Goal: Check status: Check status

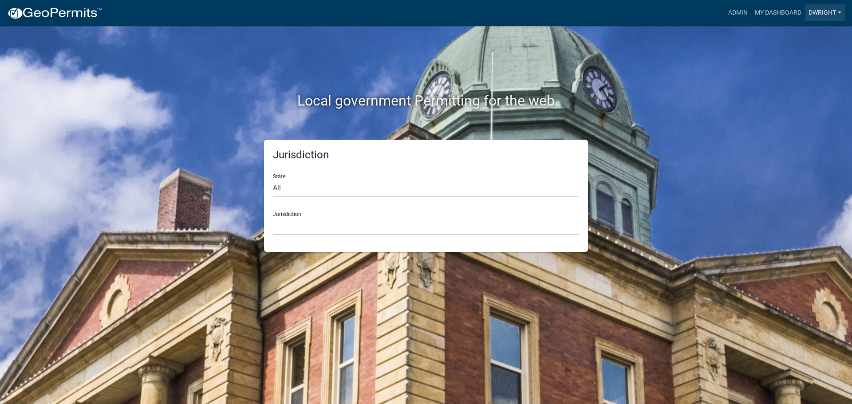
click at [815, 15] on link "Dwright" at bounding box center [825, 12] width 40 height 17
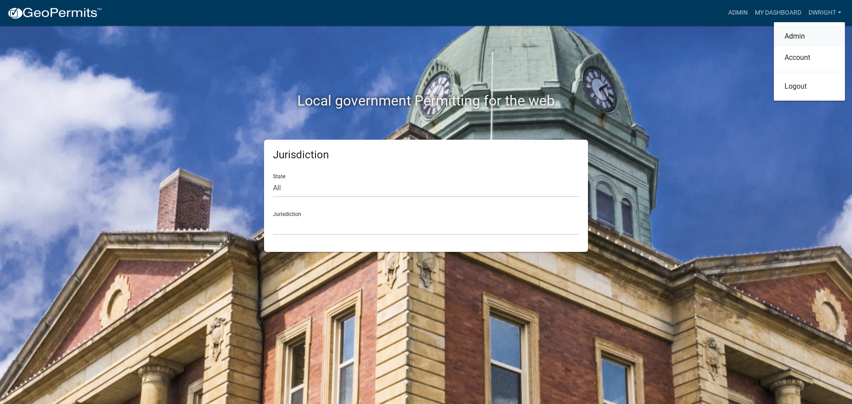
click at [800, 36] on link "Admin" at bounding box center [809, 36] width 71 height 21
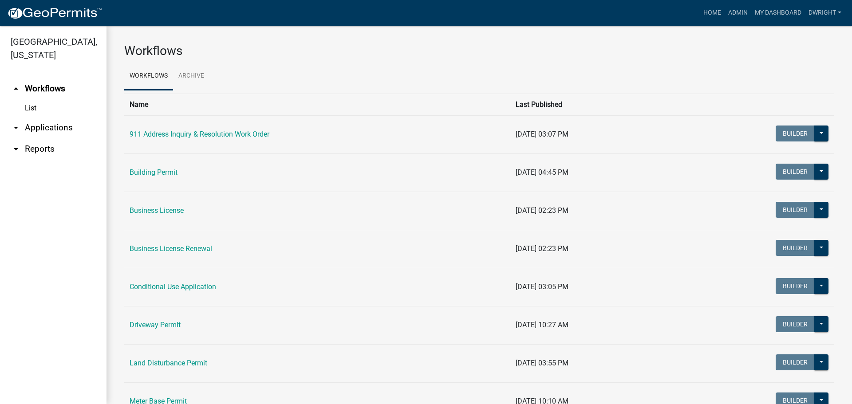
click at [62, 125] on link "arrow_drop_down Applications" at bounding box center [53, 127] width 107 height 21
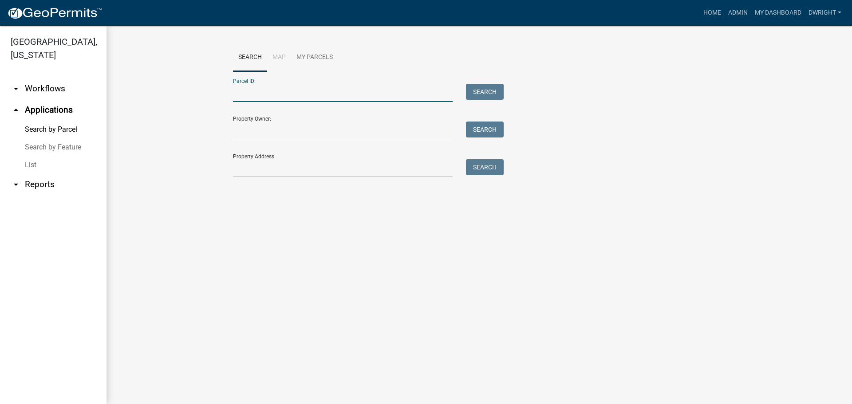
click at [338, 88] on input "Parcel ID:" at bounding box center [343, 93] width 220 height 18
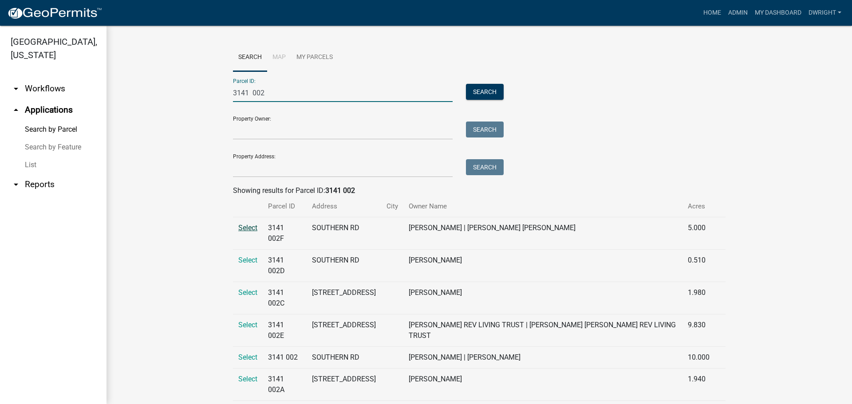
type input "3141 002"
click at [241, 229] on span "Select" at bounding box center [247, 228] width 19 height 8
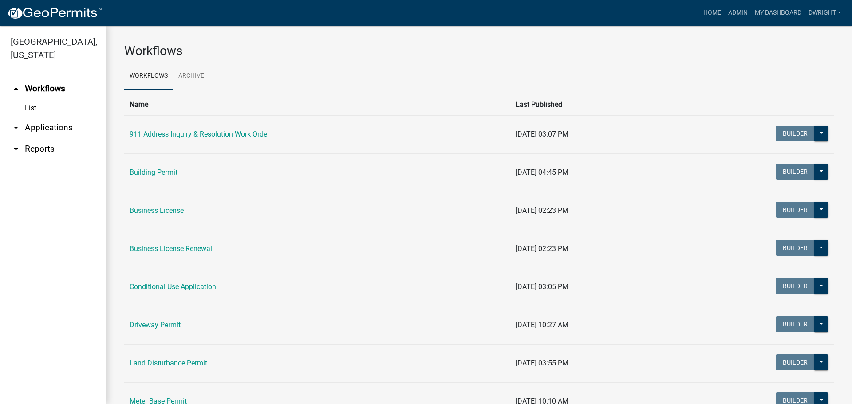
click at [43, 122] on link "arrow_drop_down Applications" at bounding box center [53, 127] width 107 height 21
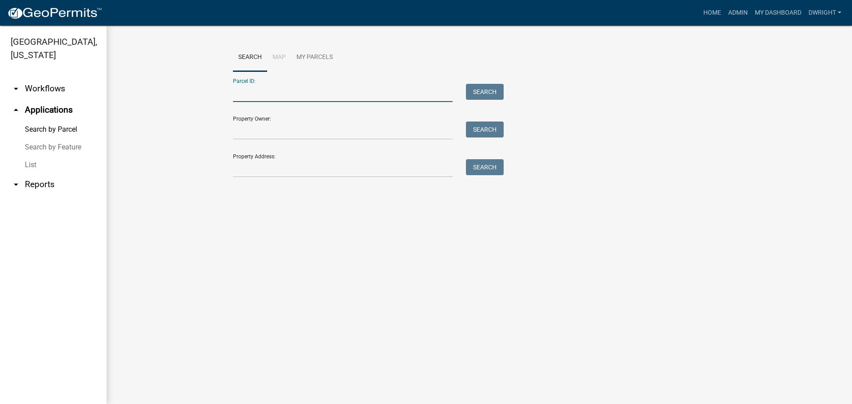
click at [285, 89] on input "Parcel ID:" at bounding box center [343, 93] width 220 height 18
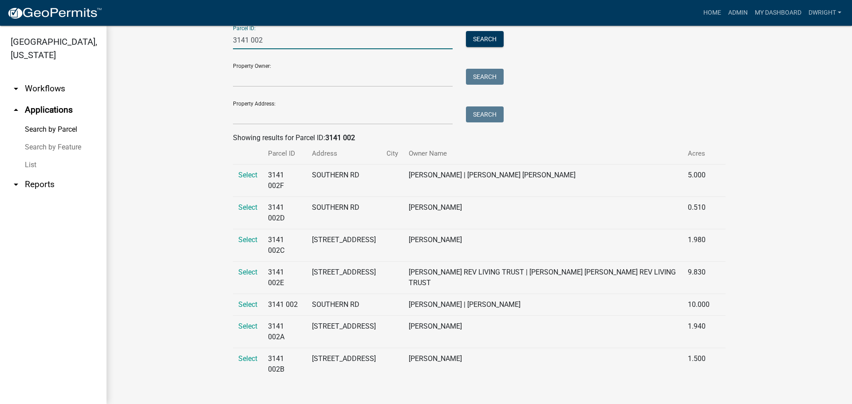
scroll to position [54, 0]
type input "3141 002"
click at [240, 304] on span "Select" at bounding box center [247, 304] width 19 height 8
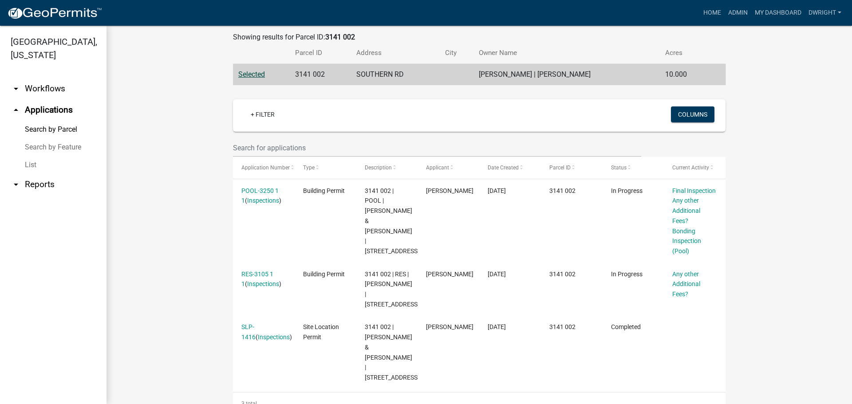
scroll to position [162, 0]
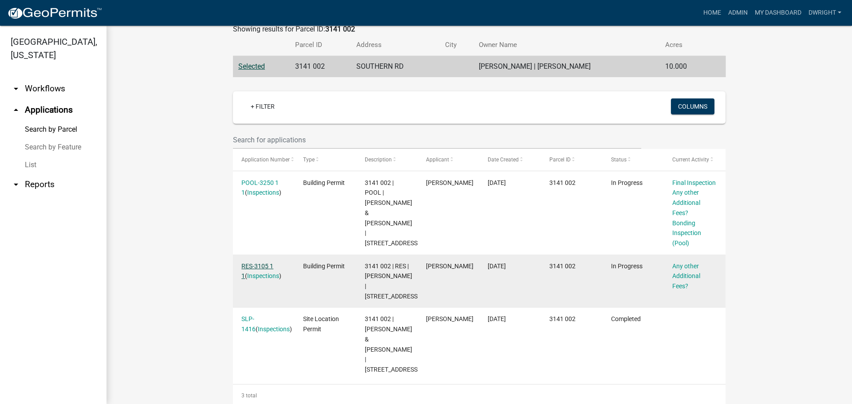
click at [257, 266] on link "RES-3105 1 1" at bounding box center [257, 271] width 32 height 17
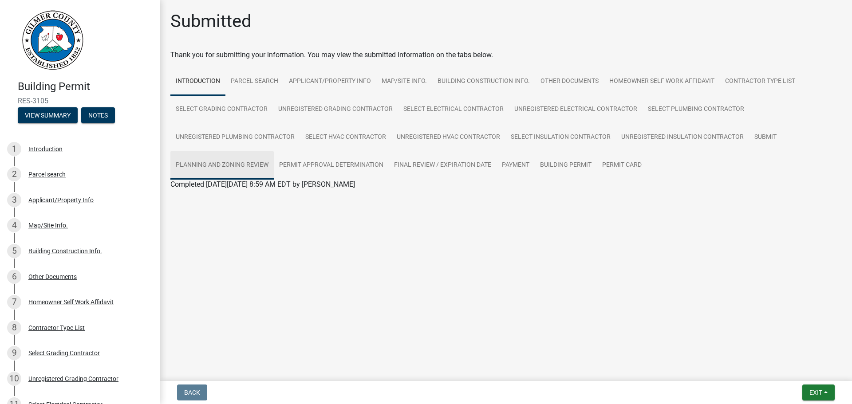
click at [249, 166] on link "Planning and Zoning Review" at bounding box center [221, 165] width 103 height 28
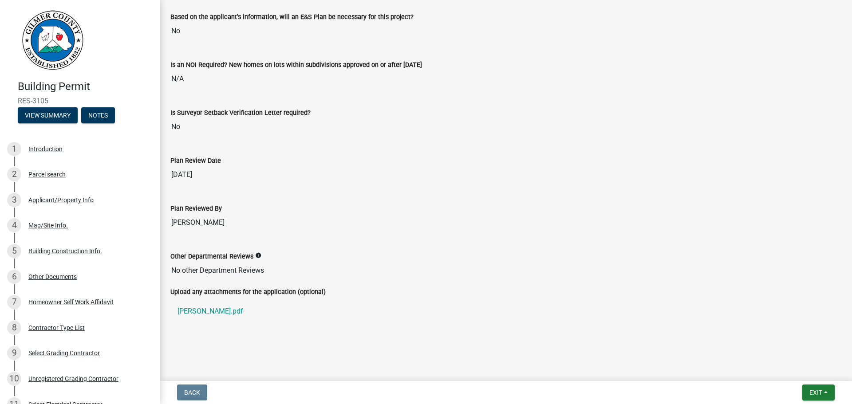
scroll to position [1910, 0]
click at [190, 311] on link "[PERSON_NAME].pdf" at bounding box center [505, 310] width 671 height 21
